Goal: Information Seeking & Learning: Learn about a topic

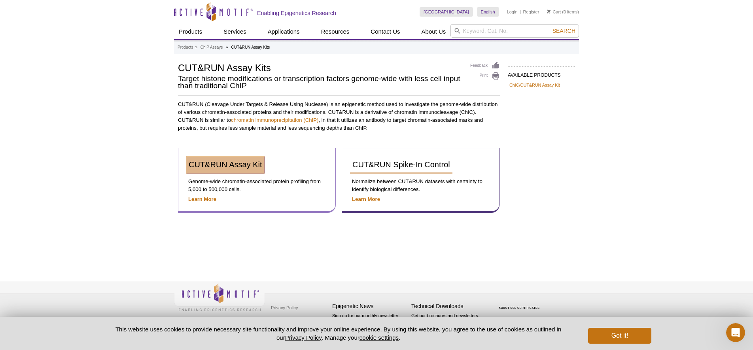
click at [213, 170] on link "CUT&RUN Assay Kit" at bounding box center [225, 164] width 78 height 17
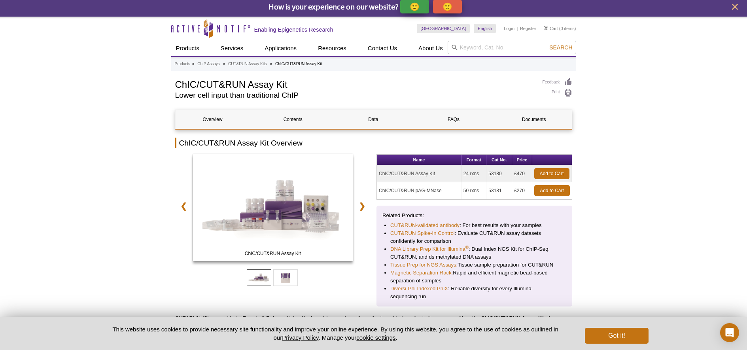
scroll to position [17, 0]
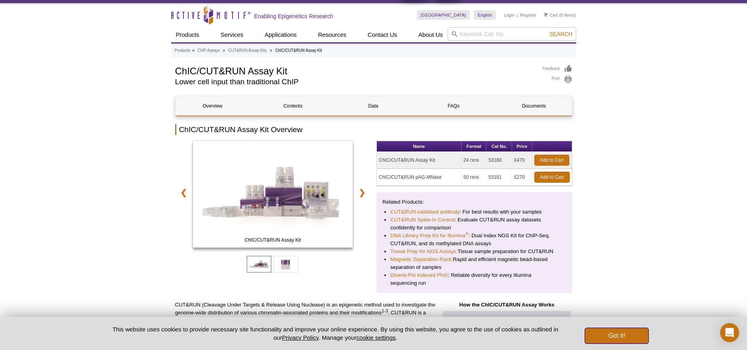
click at [619, 330] on button "Got it!" at bounding box center [616, 336] width 63 height 16
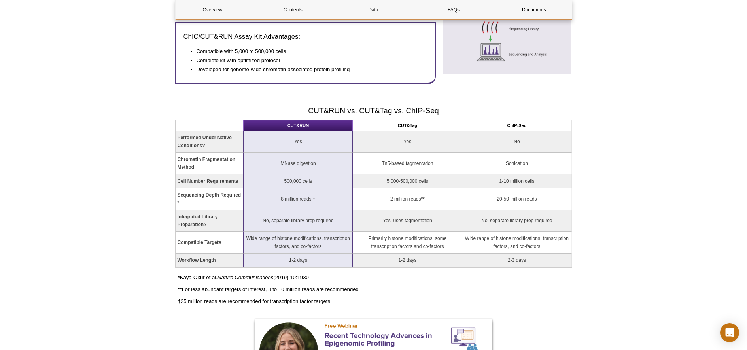
scroll to position [490, 0]
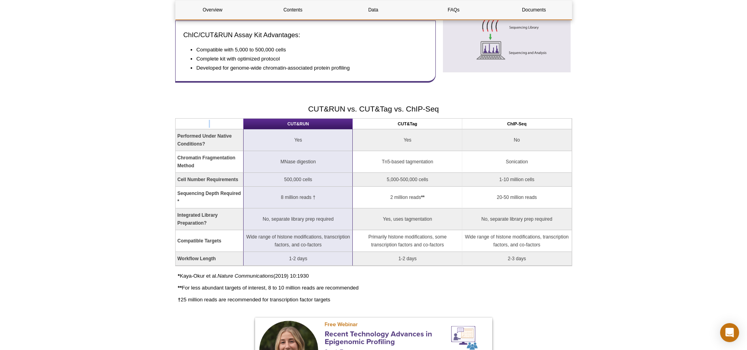
copy th
click at [188, 144] on strong "Performed Under Native Conditions?" at bounding box center [205, 139] width 54 height 13
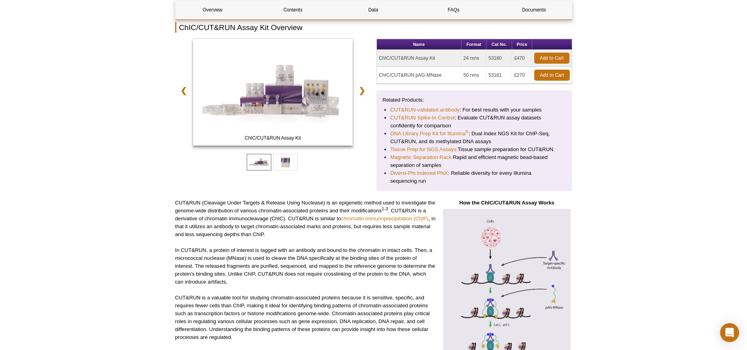
scroll to position [118, 0]
click at [434, 110] on link "CUT&RUN-validated antibody" at bounding box center [424, 110] width 69 height 8
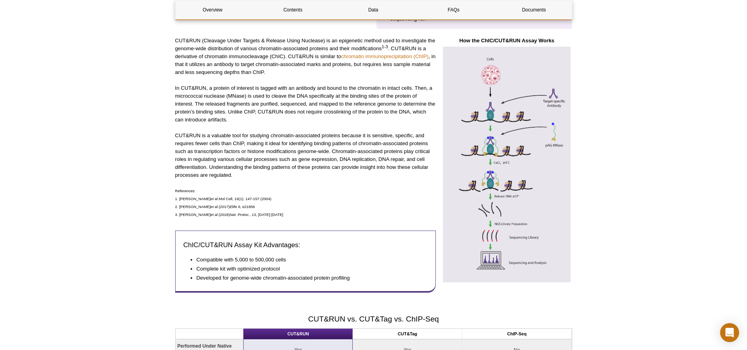
scroll to position [242, 0]
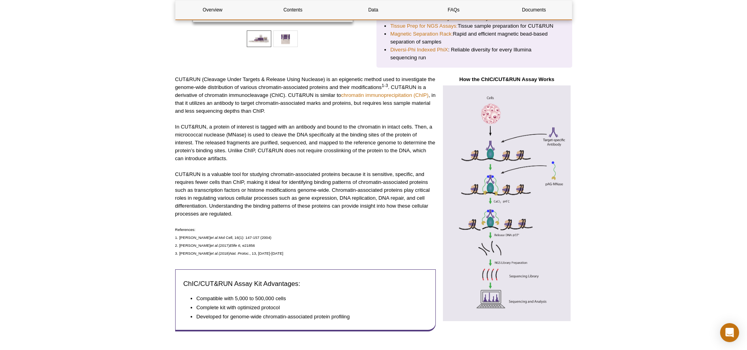
click at [324, 144] on p "In CUT&RUN, a protein of interest is tagged with an antibody and bound to the c…" at bounding box center [305, 143] width 261 height 40
drag, startPoint x: 320, startPoint y: 143, endPoint x: 396, endPoint y: 143, distance: 75.9
click at [396, 143] on p "In CUT&RUN, a protein of interest is tagged with an antibody and bound to the c…" at bounding box center [305, 143] width 261 height 40
copy p "mapped to the reference genome"
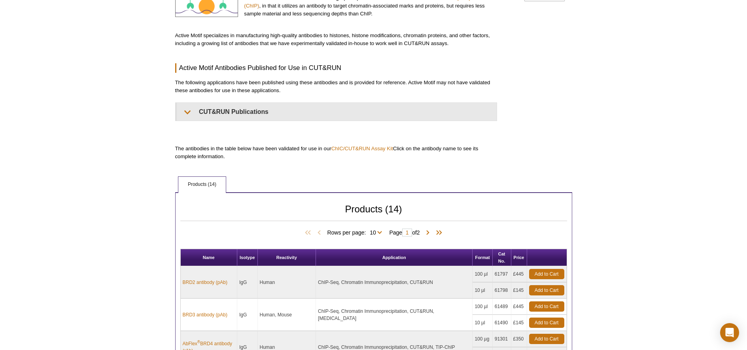
scroll to position [165, 0]
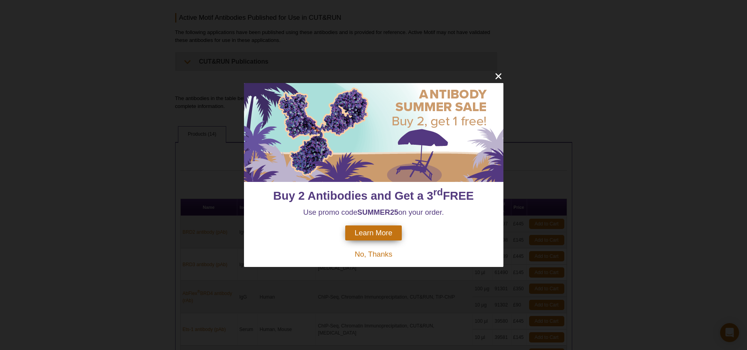
click at [387, 255] on span "No, Thanks" at bounding box center [374, 254] width 38 height 8
